Goal: Task Accomplishment & Management: Use online tool/utility

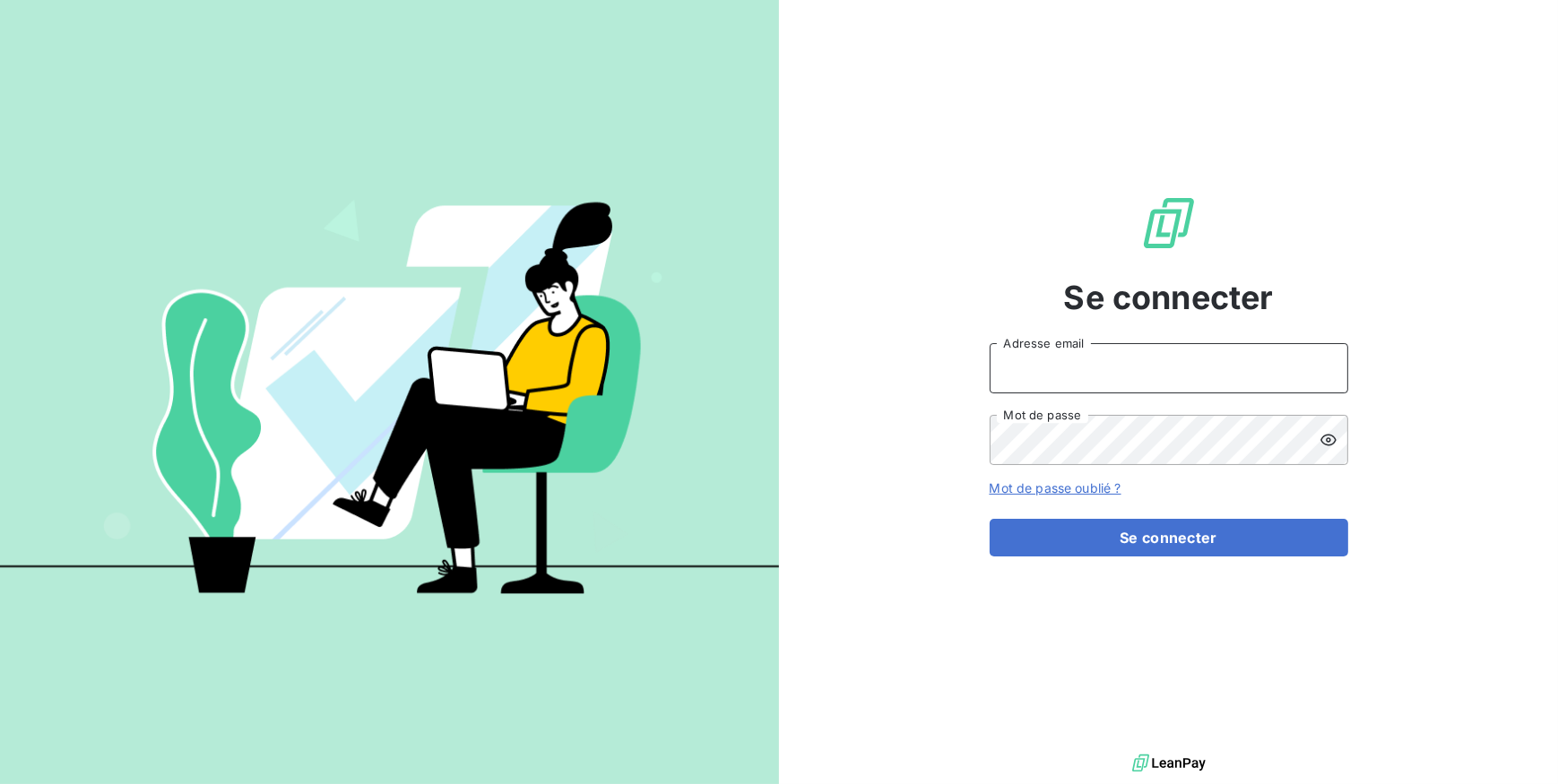
click at [1037, 361] on input "Adresse email" at bounding box center [1169, 368] width 359 height 50
type input "[EMAIL_ADDRESS][DOMAIN_NAME]"
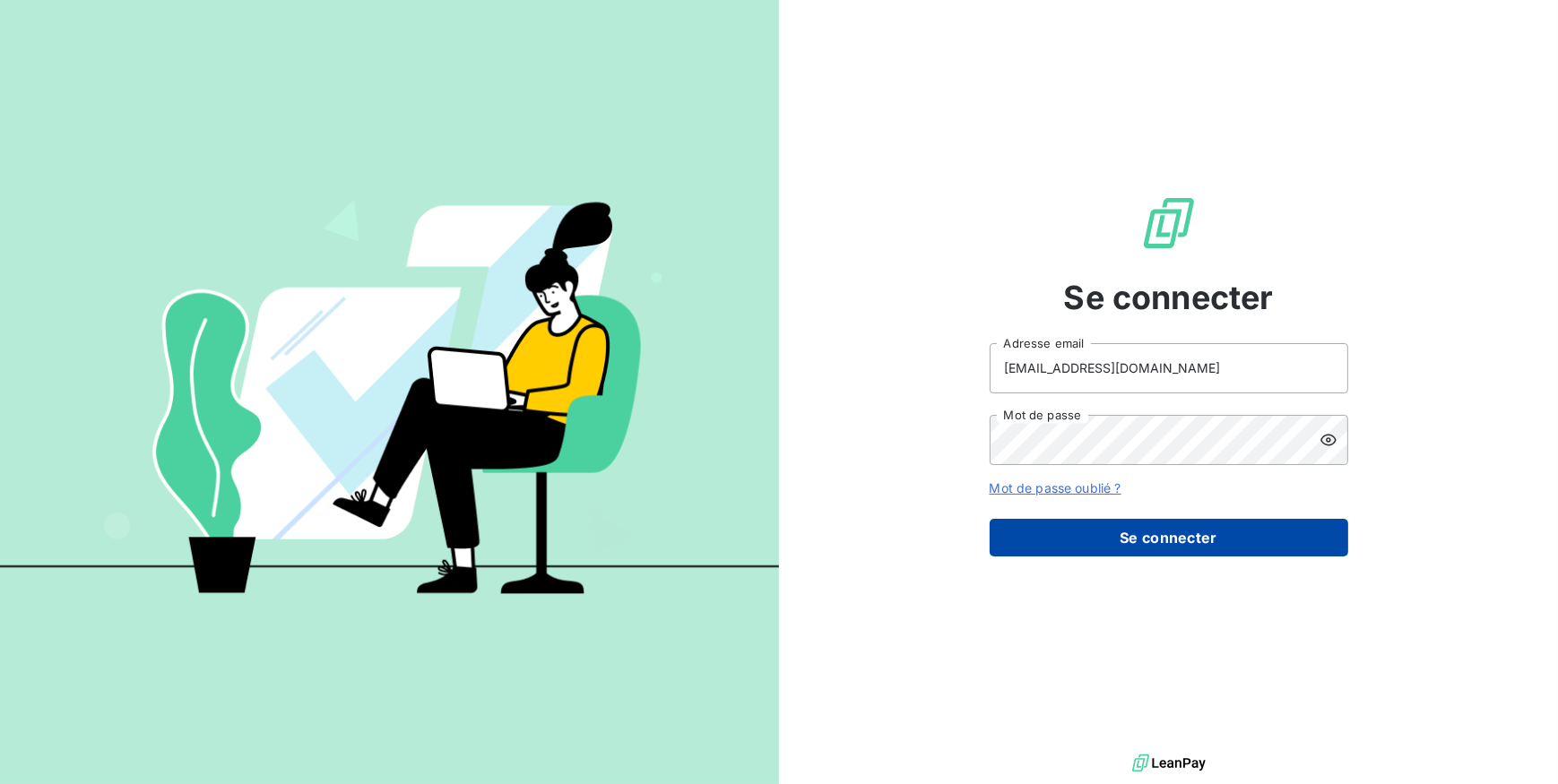
click at [1120, 535] on button "Se connecter" at bounding box center [1169, 537] width 359 height 37
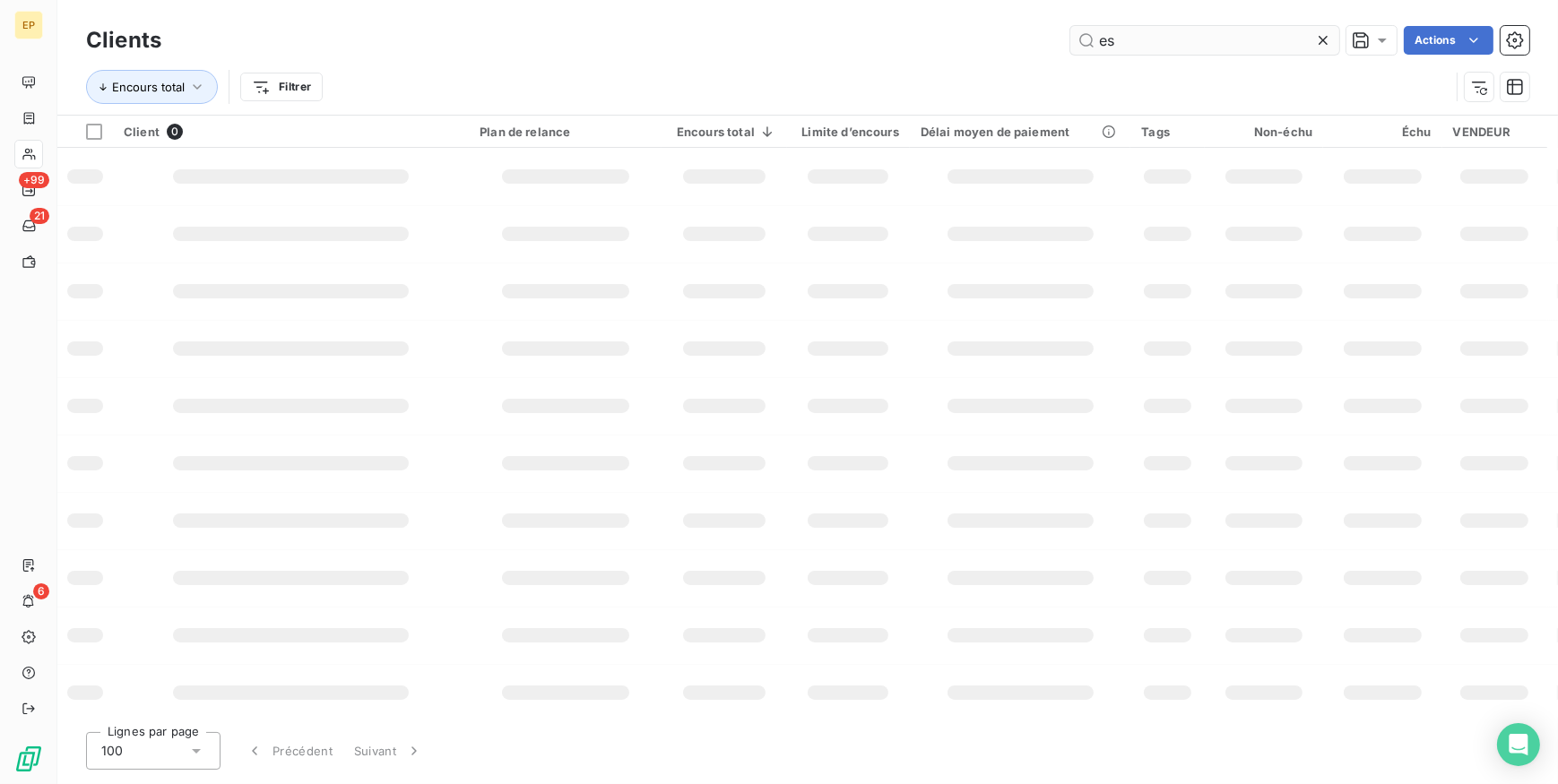
type input "e"
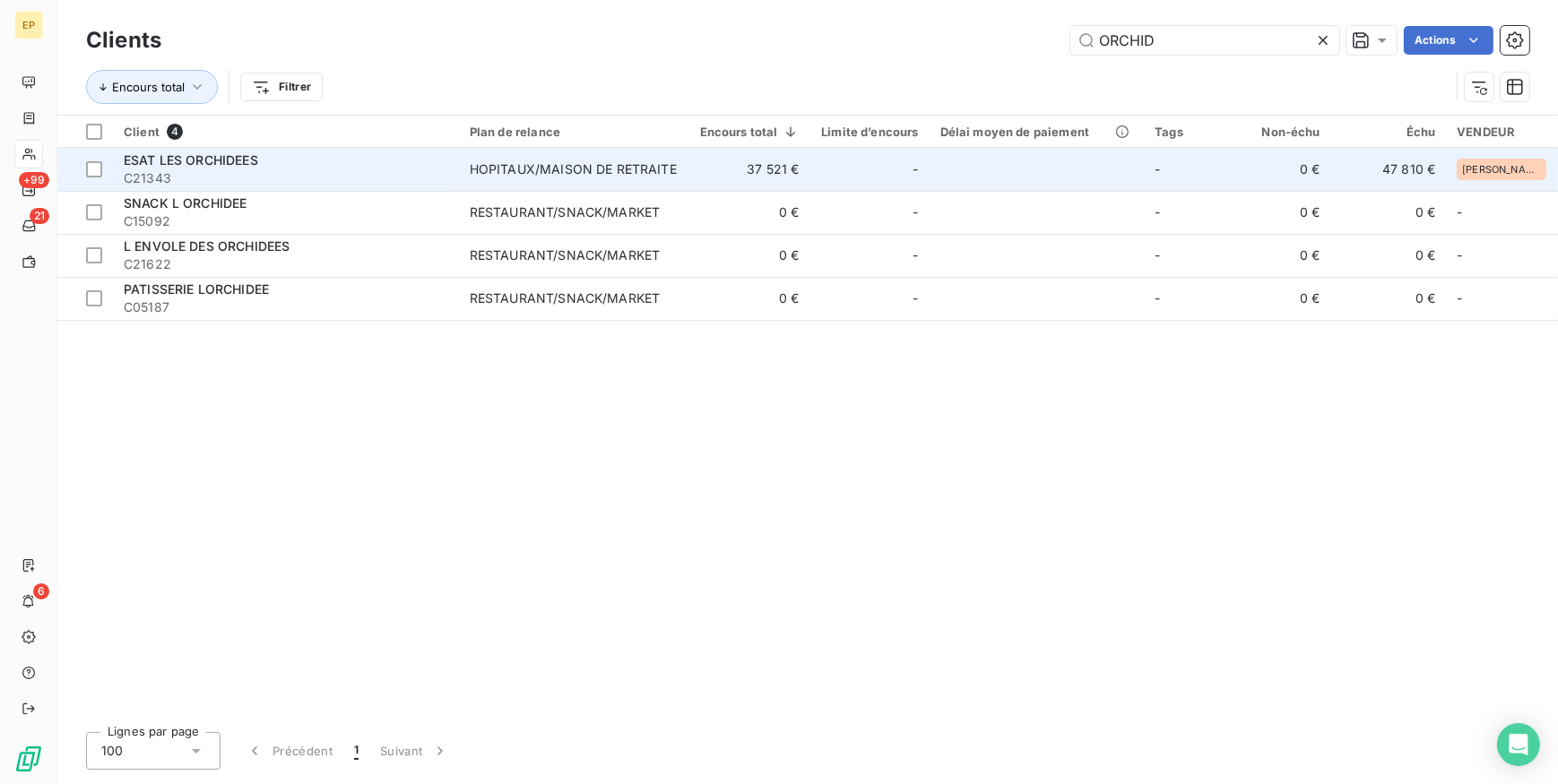
type input "ORCHID"
click at [698, 167] on td "37 521 €" at bounding box center [749, 169] width 122 height 43
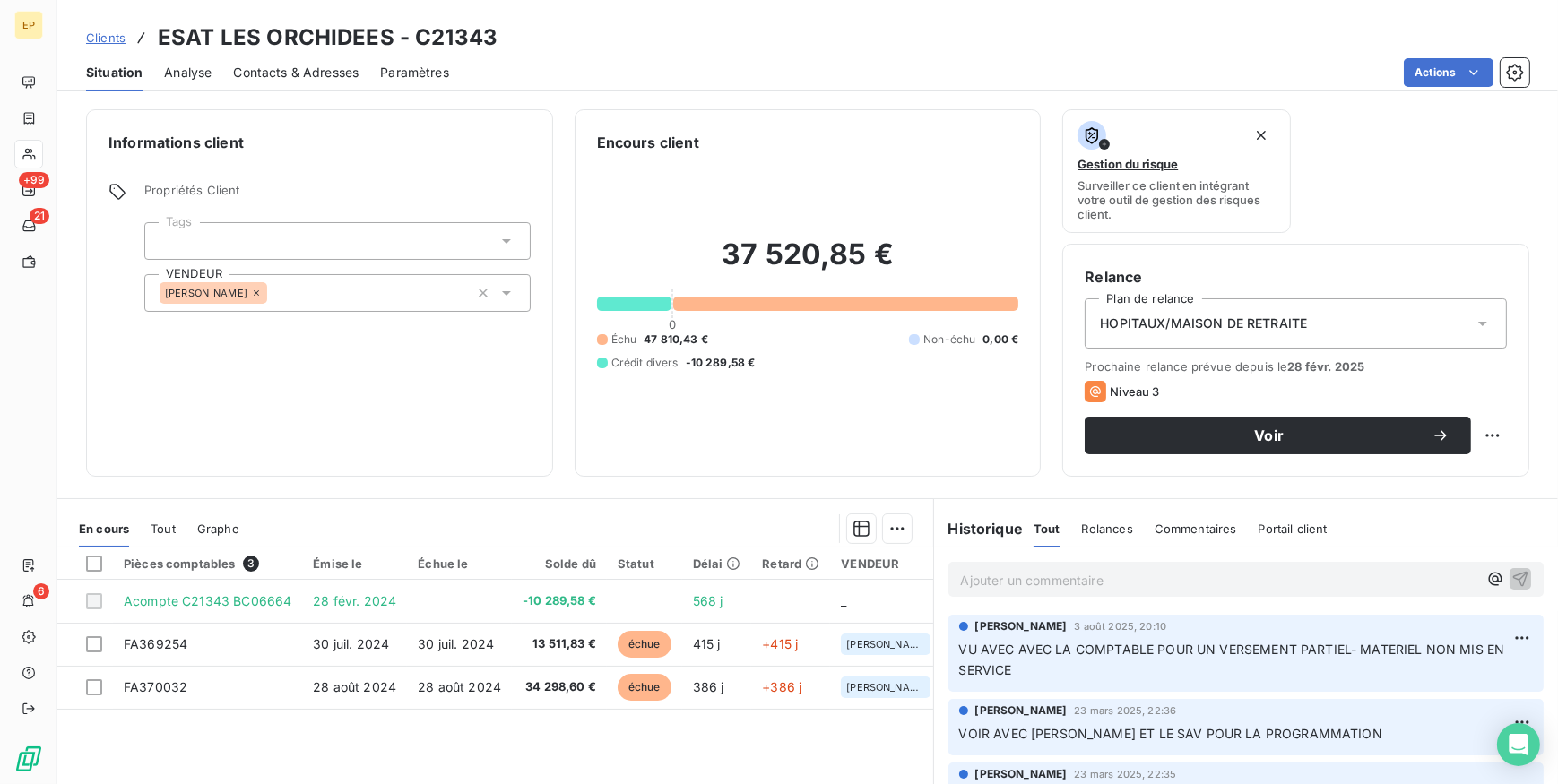
click at [990, 573] on p "Ajouter un commentaire ﻿" at bounding box center [1220, 579] width 517 height 22
